Goal: Task Accomplishment & Management: Use online tool/utility

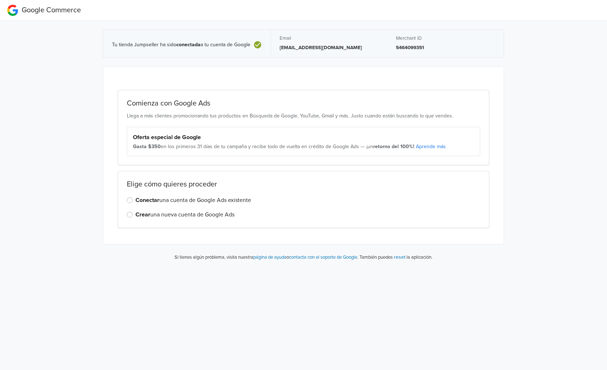
click at [136, 200] on label "Conectar una cuenta de Google Ads existente" at bounding box center [194, 200] width 116 height 9
click at [0, 0] on input "Conectar una cuenta de Google Ads existente" at bounding box center [0, 0] width 0 height 0
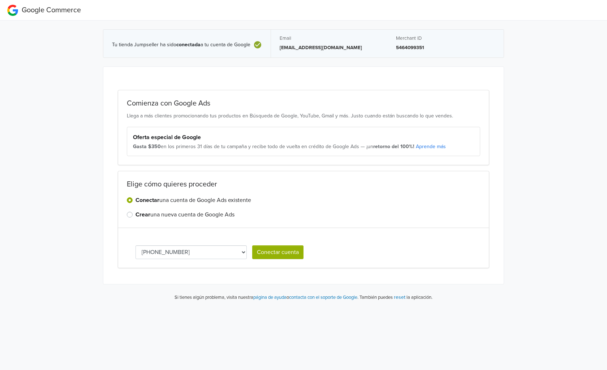
click at [176, 253] on select "[PHONE_NUMBER] [PHONE_NUMBER] 540-055-1705 [PHONE_NUMBER] 136-681-9321 [PHONE_N…" at bounding box center [191, 252] width 111 height 14
click at [222, 256] on select "[PHONE_NUMBER] [PHONE_NUMBER] 540-055-1705 [PHONE_NUMBER] 136-681-9321 [PHONE_N…" at bounding box center [191, 252] width 111 height 14
select select "5400551705"
click at [274, 253] on button "Conectar cuenta" at bounding box center [277, 252] width 51 height 14
select select "5400551705"
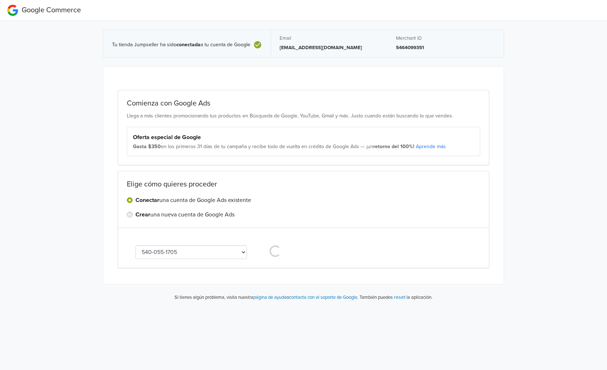
select select "5400551705"
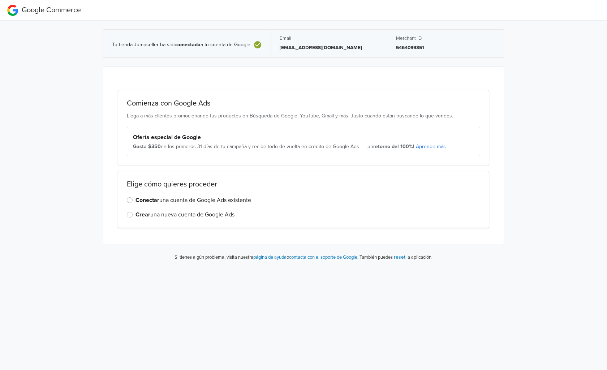
click at [266, 69] on div "Comienza con Google Ads Llega a más clientes promocionando tus productos en Bús…" at bounding box center [303, 155] width 400 height 177
click at [411, 46] on p "5464099351" at bounding box center [445, 47] width 99 height 7
drag, startPoint x: 397, startPoint y: 49, endPoint x: 431, endPoint y: 49, distance: 34.0
click at [431, 49] on p "5464099351" at bounding box center [445, 47] width 99 height 7
click at [307, 162] on div "Comienza con Google Ads Llega a más clientes promocionando tus productos en Bús…" at bounding box center [304, 128] width 372 height 76
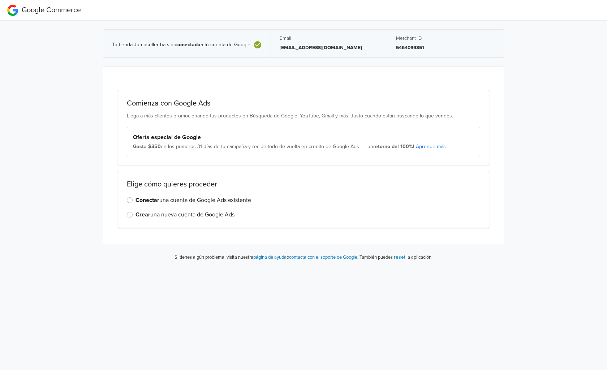
click at [45, 85] on div "Tu tienda Jumpseller ha sido conectada a tu cuenta de Google Email [EMAIL_ADDRE…" at bounding box center [304, 144] width 618 height 246
click at [207, 85] on div "Comienza con Google Ads Llega a más clientes promocionando tus productos en Bús…" at bounding box center [304, 156] width 386 height 160
click at [136, 202] on label "Conectar una cuenta de Google Ads existente" at bounding box center [194, 200] width 116 height 9
click at [0, 0] on input "Conectar una cuenta de Google Ads existente" at bounding box center [0, 0] width 0 height 0
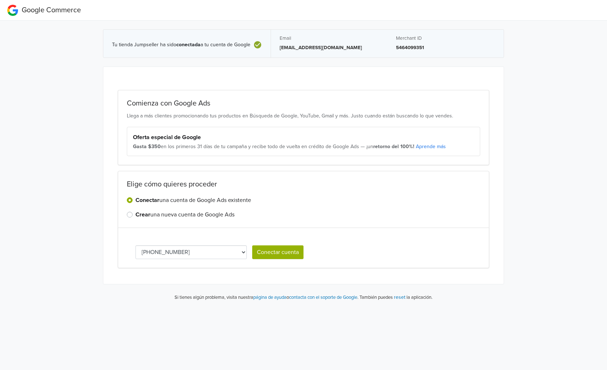
click at [238, 253] on select "[PHONE_NUMBER] [PHONE_NUMBER] 540-055-1705 [PHONE_NUMBER] 136-681-9321 [PHONE_N…" at bounding box center [191, 252] width 111 height 14
select select "5400551705"
click at [506, 97] on div "Tu tienda Jumpseller ha sido conectada a tu cuenta de Google Email [EMAIL_ADDRE…" at bounding box center [304, 164] width 412 height 287
click at [409, 62] on div "Tu tienda Jumpseller ha sido conectada a tu cuenta de Google Email [EMAIL_ADDRE…" at bounding box center [303, 44] width 401 height 46
click at [45, 126] on div "Tu tienda Jumpseller ha sido conectada a tu cuenta de Google Email [EMAIL_ADDRE…" at bounding box center [304, 164] width 618 height 287
